Goal: Task Accomplishment & Management: Manage account settings

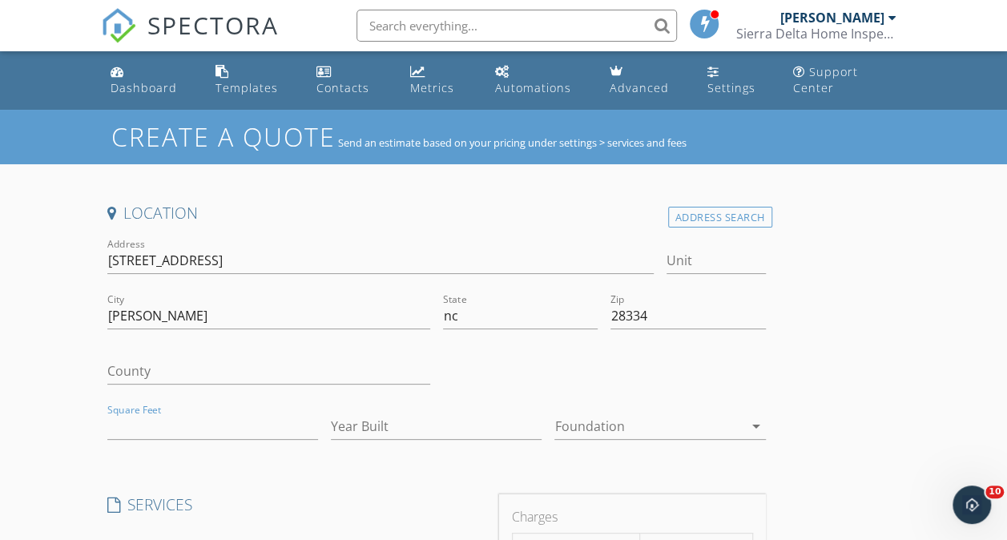
click at [145, 83] on div "Dashboard" at bounding box center [144, 87] width 66 height 15
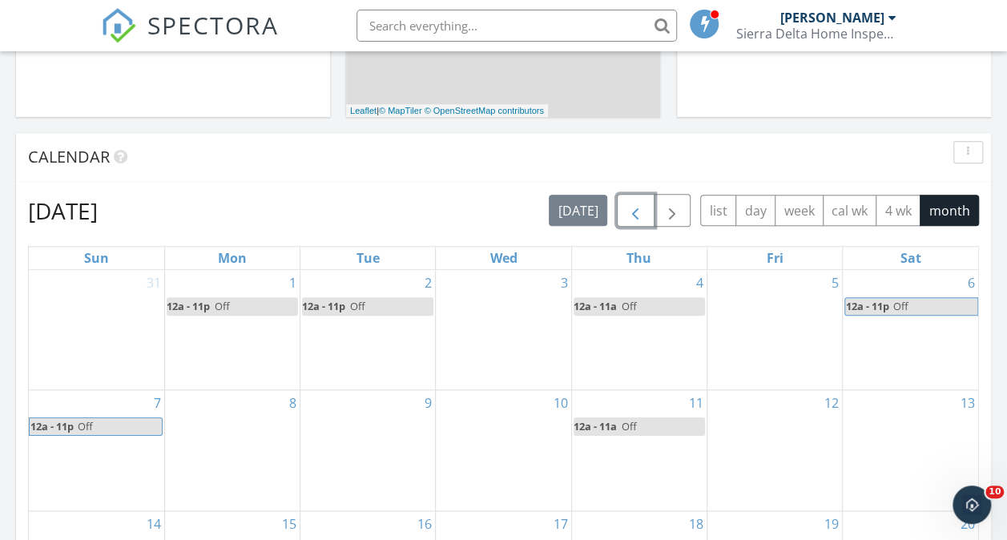
click at [637, 209] on span "button" at bounding box center [634, 210] width 19 height 19
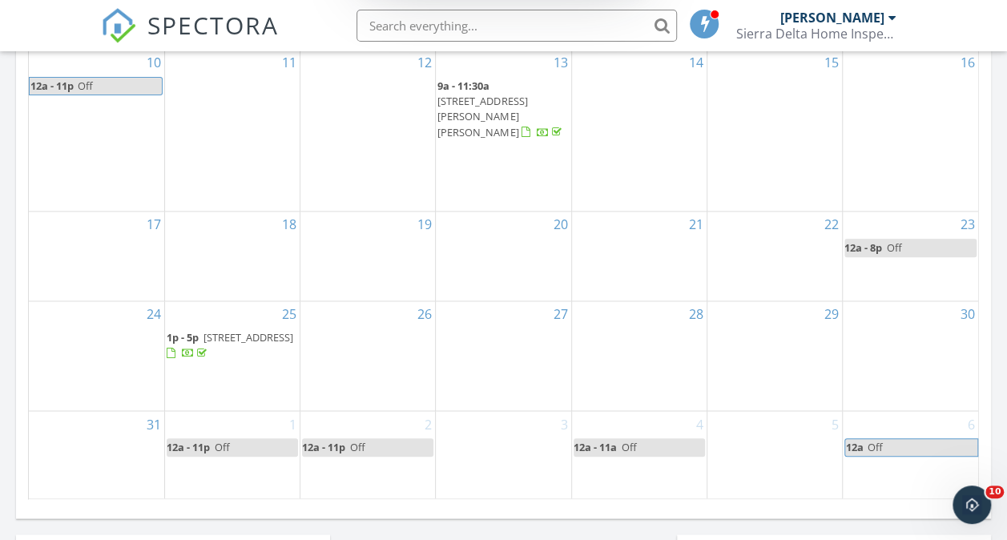
scroll to position [1119, 0]
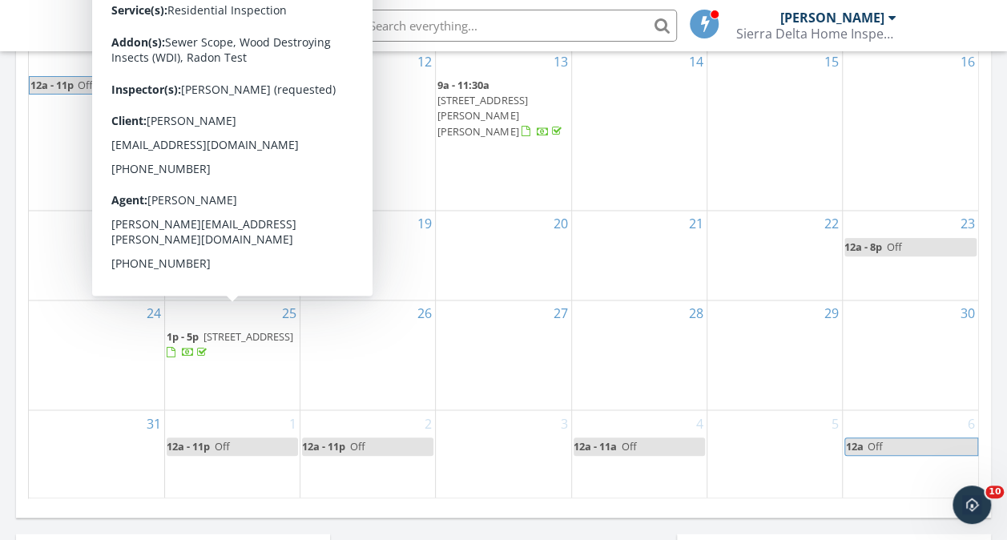
click at [215, 329] on span "1357 Quail Cir, Creedmoor 27522" at bounding box center [248, 336] width 90 height 14
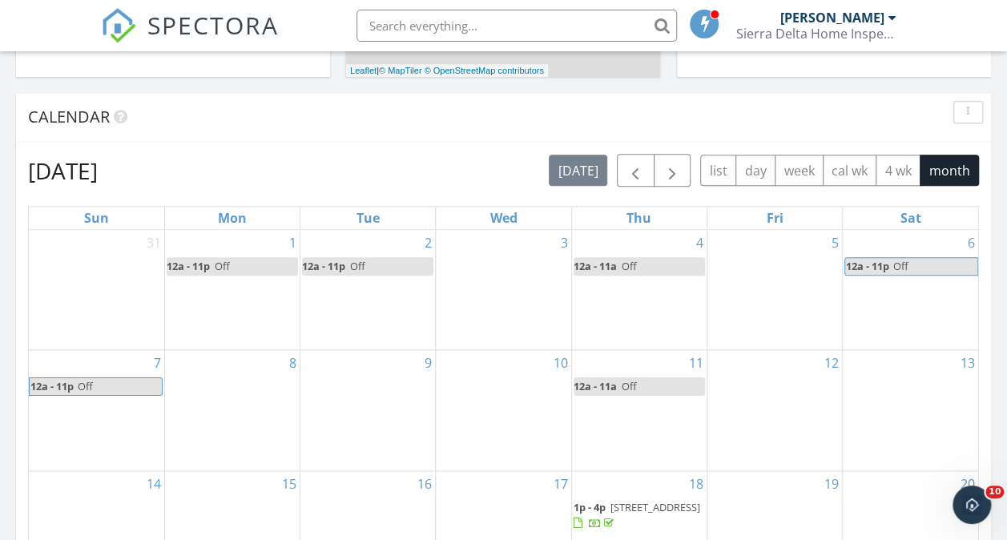
scroll to position [758, 0]
click at [643, 171] on span "button" at bounding box center [634, 171] width 19 height 19
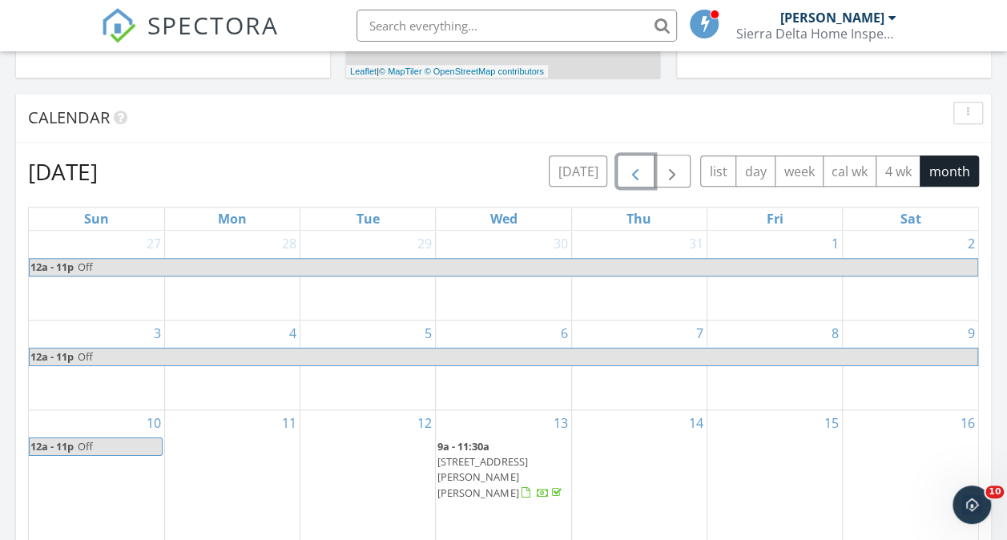
click at [527, 454] on span "457 Douglas Falls Dr, Wendell 27591" at bounding box center [482, 476] width 90 height 45
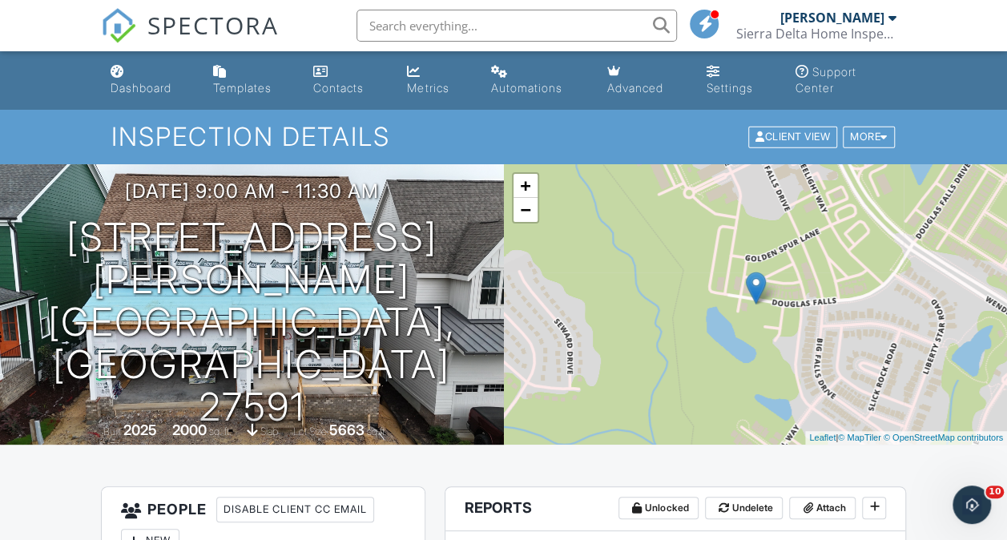
click at [118, 65] on div "Dashboard" at bounding box center [118, 71] width 14 height 13
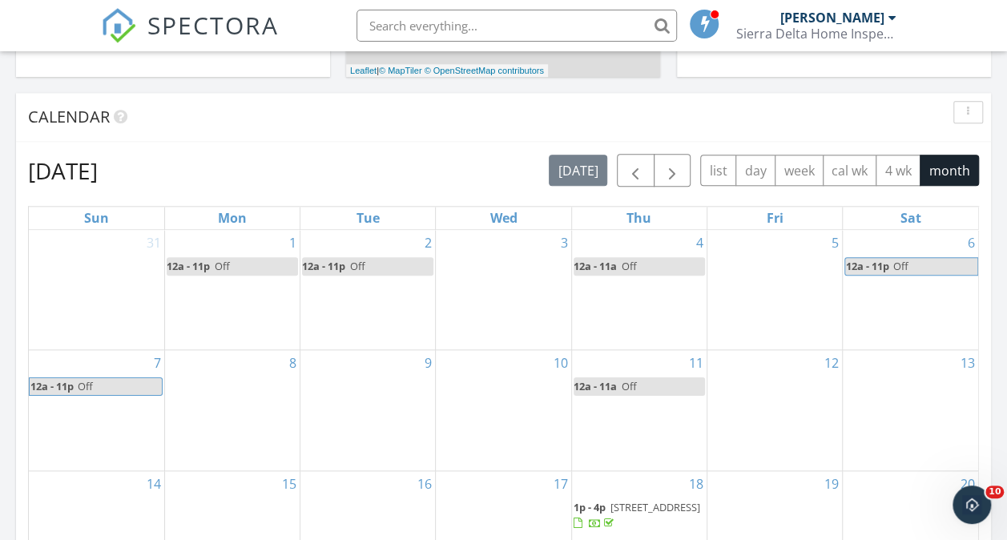
scroll to position [759, 0]
click at [641, 167] on span "button" at bounding box center [634, 169] width 19 height 19
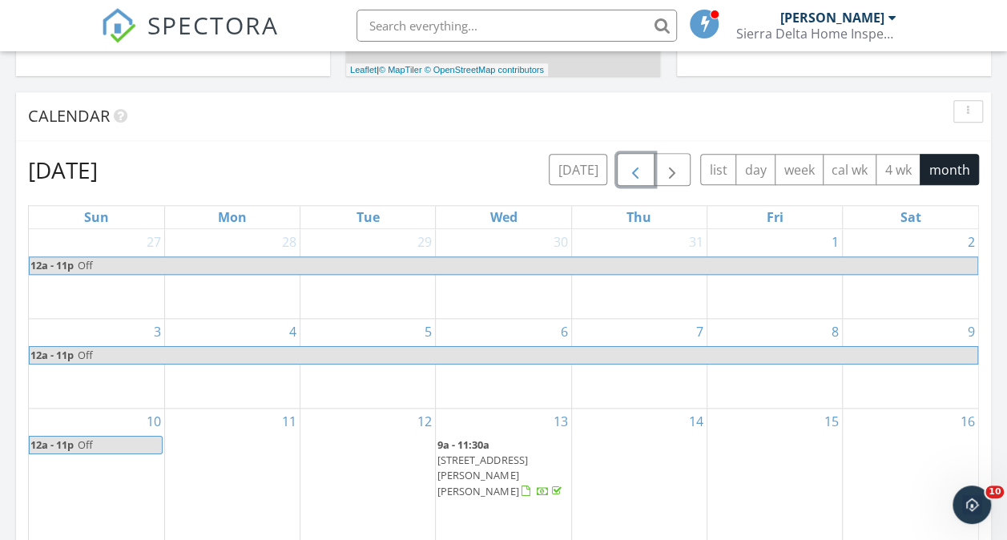
click at [642, 165] on span "button" at bounding box center [634, 169] width 19 height 19
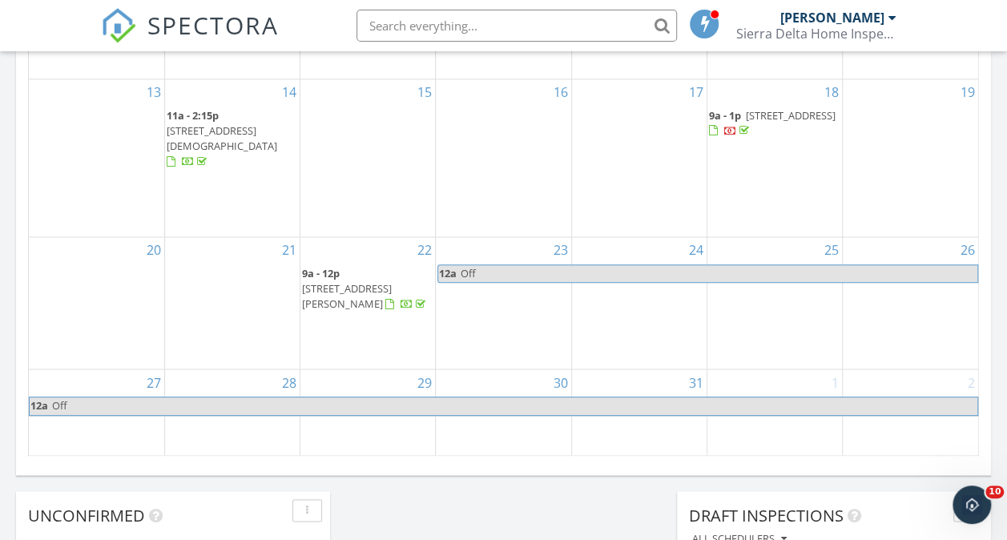
scroll to position [1160, 0]
click at [370, 282] on span "117 Starry Pt Rd, Wendell 27591" at bounding box center [347, 297] width 90 height 30
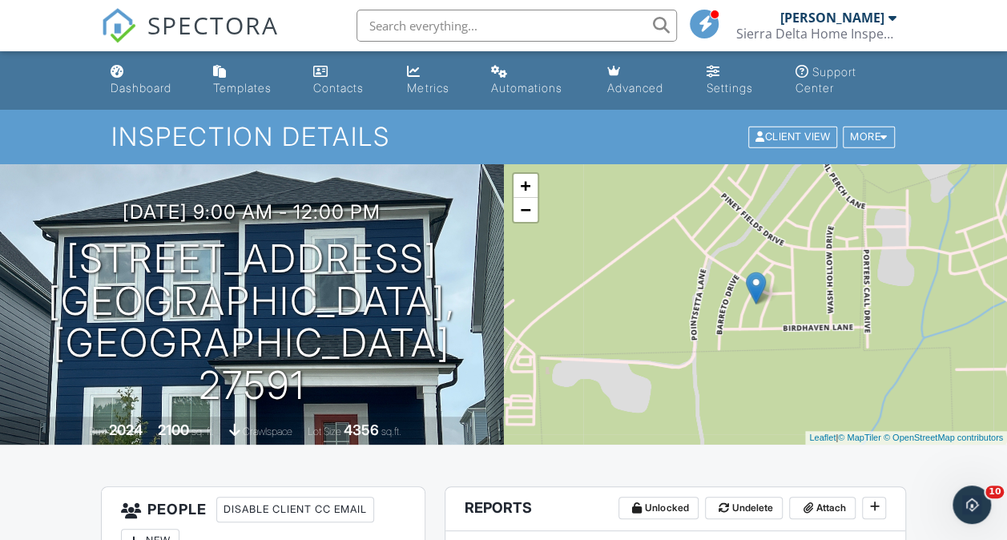
drag, startPoint x: 167, startPoint y: 386, endPoint x: 37, endPoint y: 380, distance: 130.7
click at [37, 380] on div "07/22/2025 9:00 am - 12:00 pm 117 Starry Pt Rd Wendell, NC 27591 Built 2024 210…" at bounding box center [252, 304] width 504 height 280
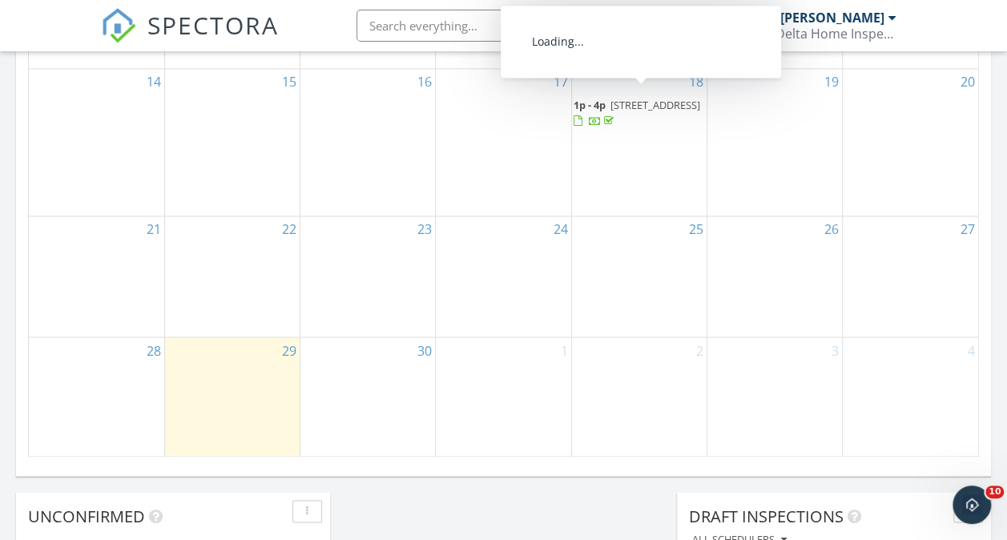
scroll to position [1039, 0]
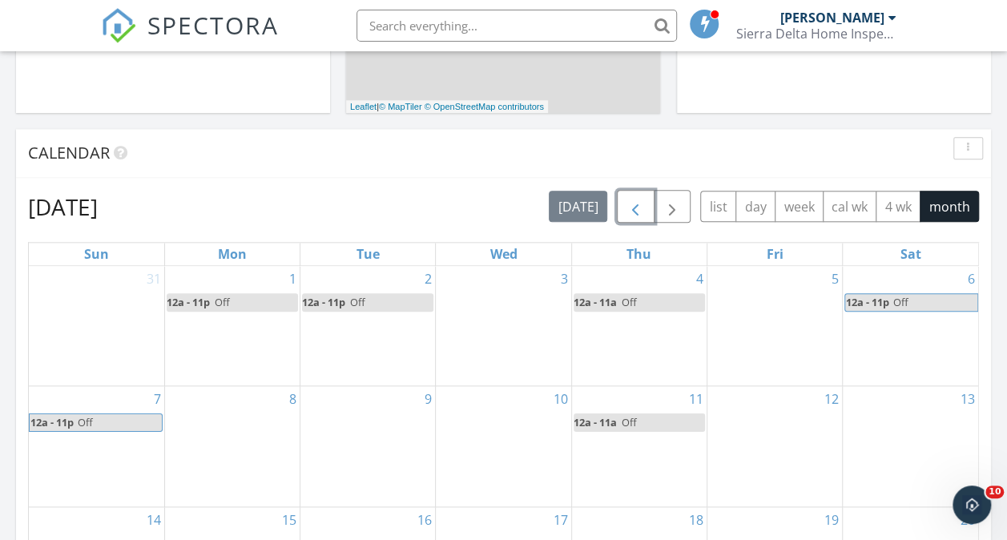
click at [641, 205] on span "button" at bounding box center [634, 206] width 19 height 19
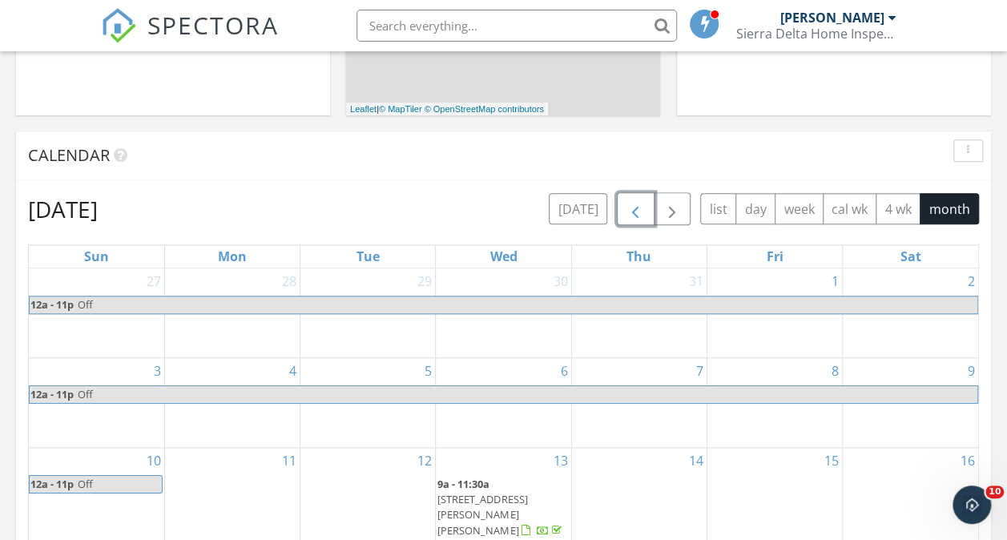
scroll to position [719, 0]
click at [635, 211] on span "button" at bounding box center [634, 209] width 19 height 19
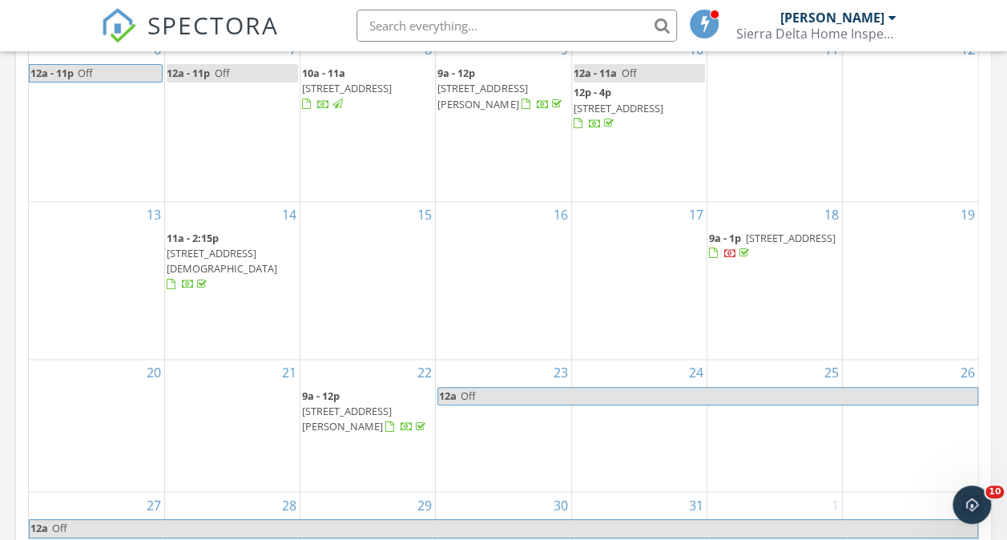
scroll to position [1039, 0]
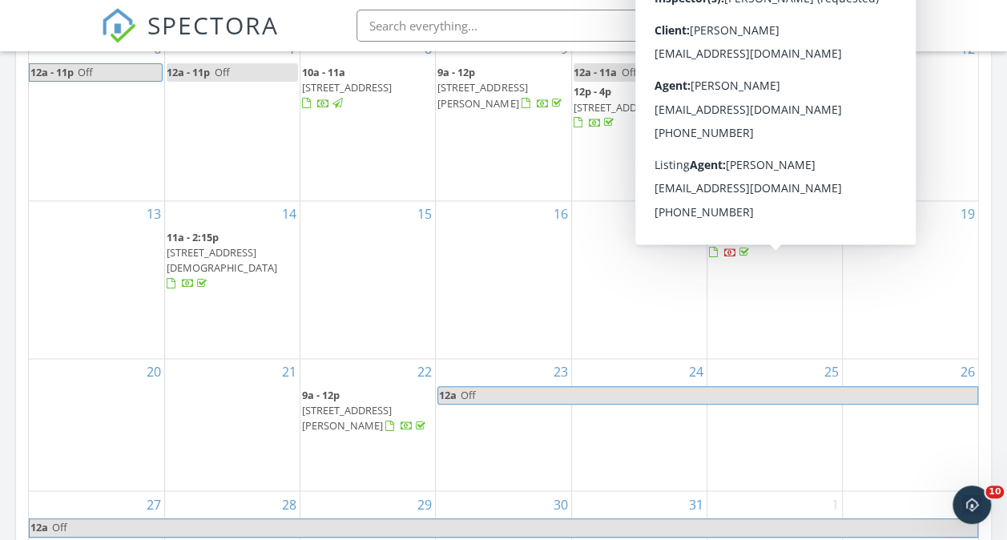
click at [793, 244] on span "[STREET_ADDRESS]" at bounding box center [791, 237] width 90 height 14
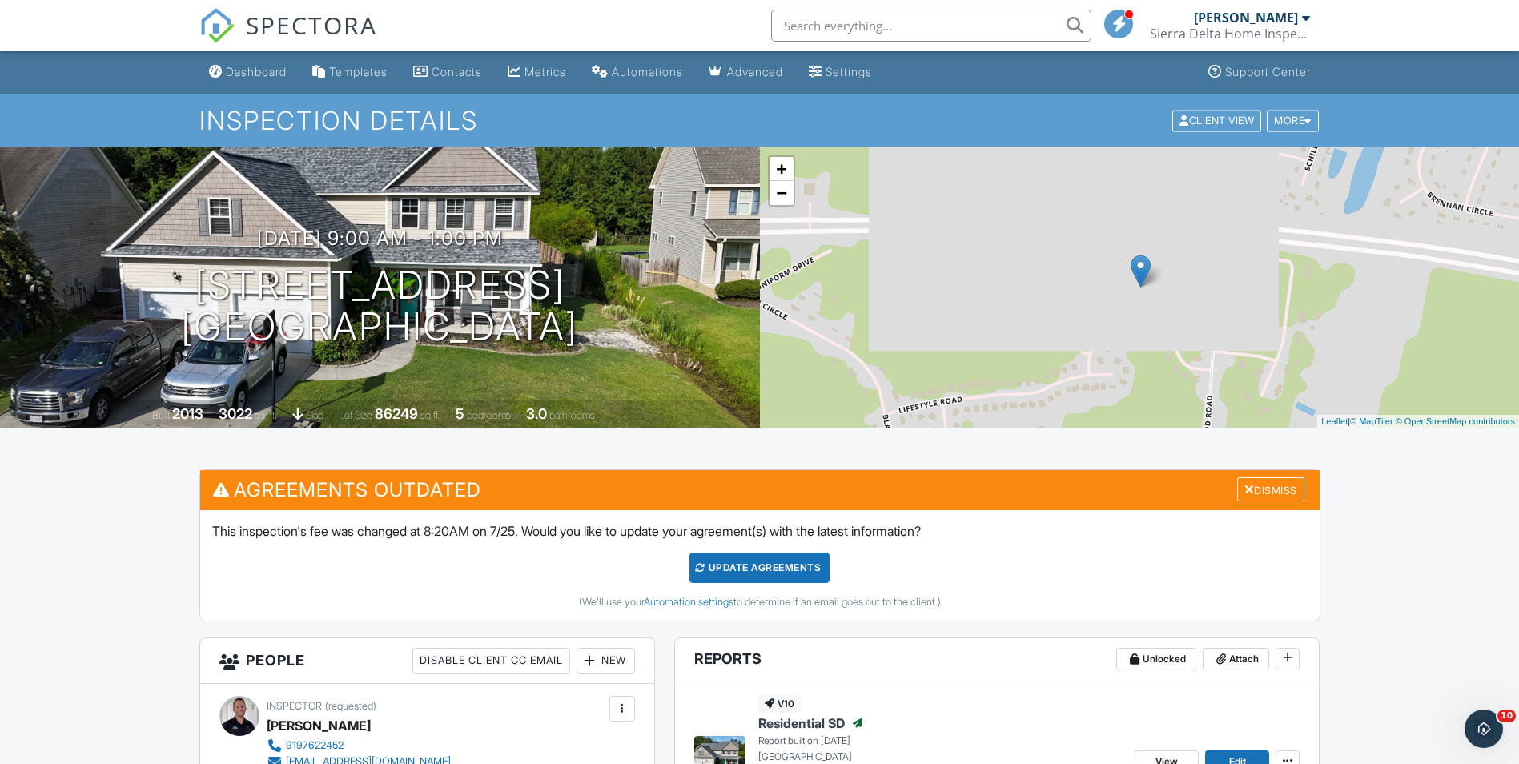
click at [259, 69] on div "Dashboard" at bounding box center [256, 72] width 61 height 14
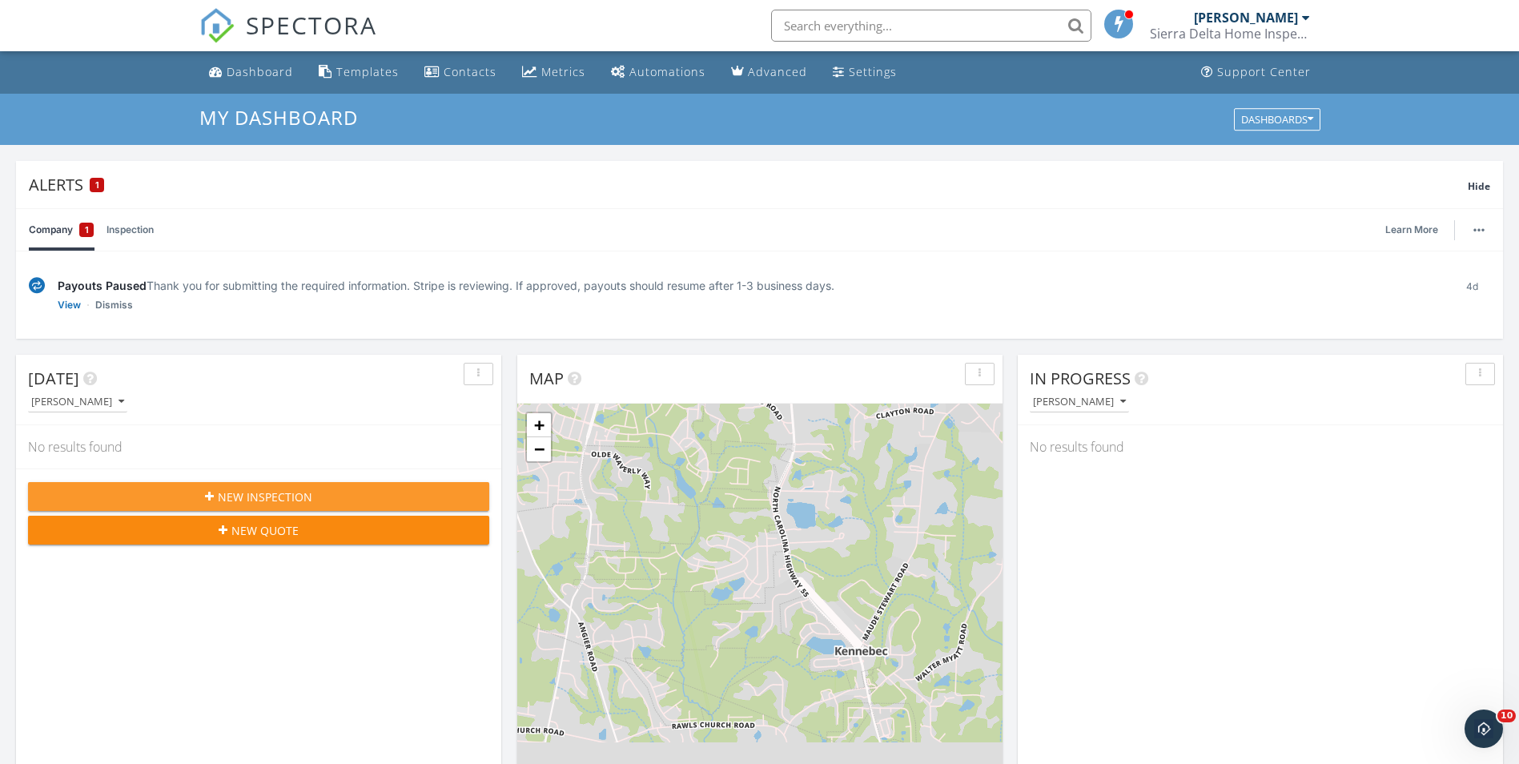
click at [292, 489] on span "New Inspection" at bounding box center [265, 497] width 94 height 17
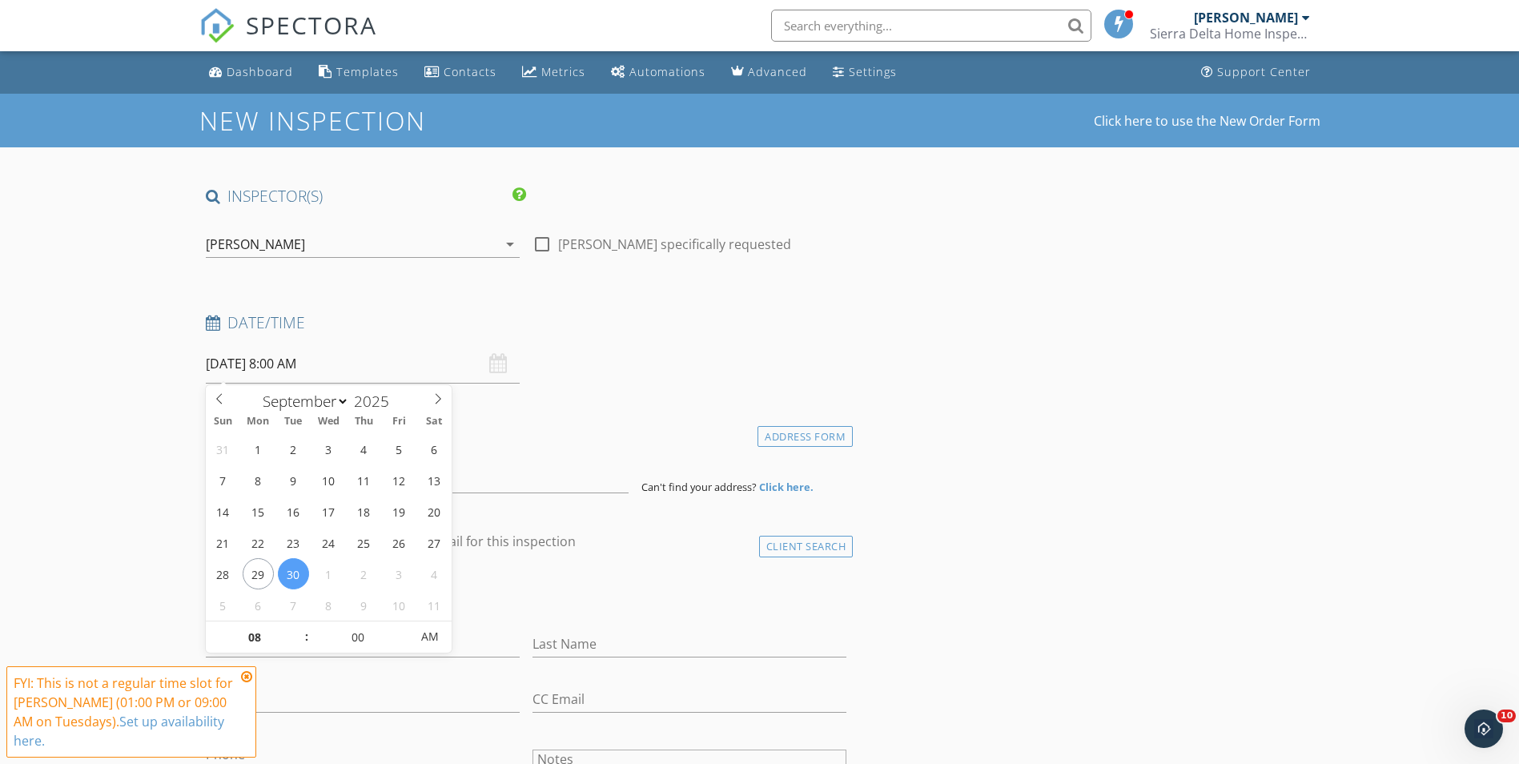
click at [349, 374] on input "[DATE] 8:00 AM" at bounding box center [363, 363] width 314 height 39
select select "9"
click at [441, 396] on icon at bounding box center [437, 398] width 11 height 11
